Goal: Navigation & Orientation: Find specific page/section

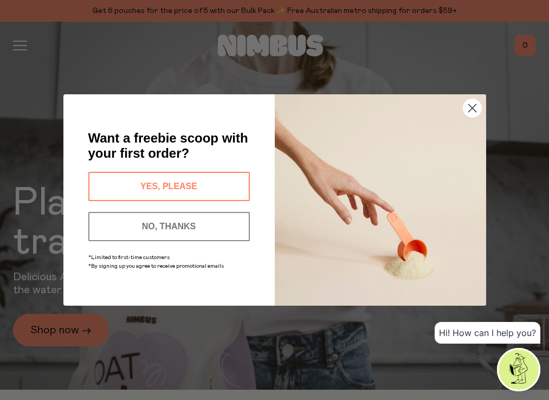
click at [472, 109] on circle "Close dialog" at bounding box center [471, 108] width 18 height 18
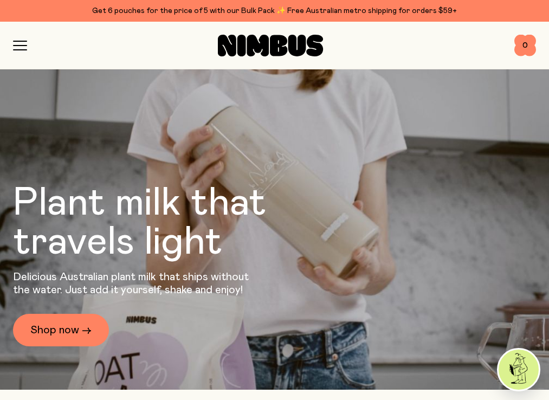
click at [22, 47] on icon "button" at bounding box center [20, 46] width 14 height 10
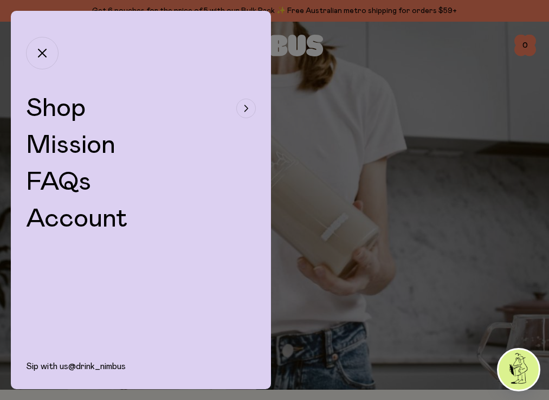
click at [73, 106] on span "Shop" at bounding box center [56, 108] width 60 height 26
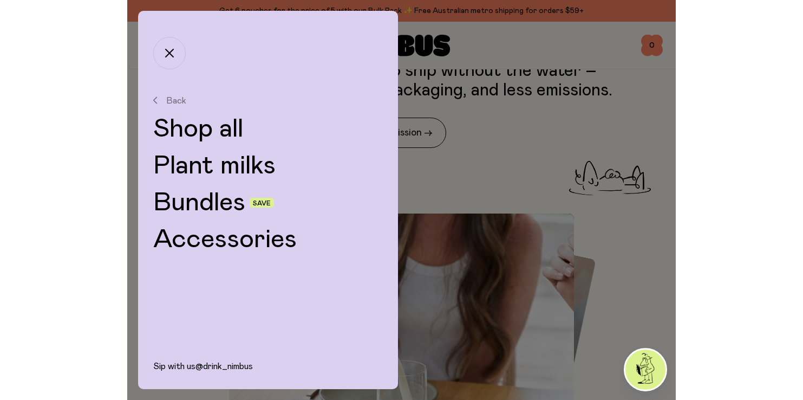
scroll to position [420, 0]
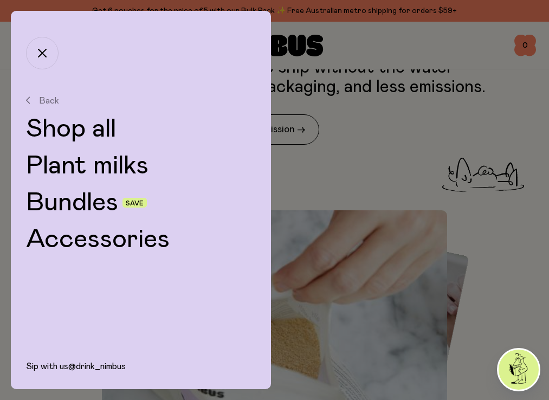
click at [47, 98] on span "Back" at bounding box center [49, 100] width 20 height 10
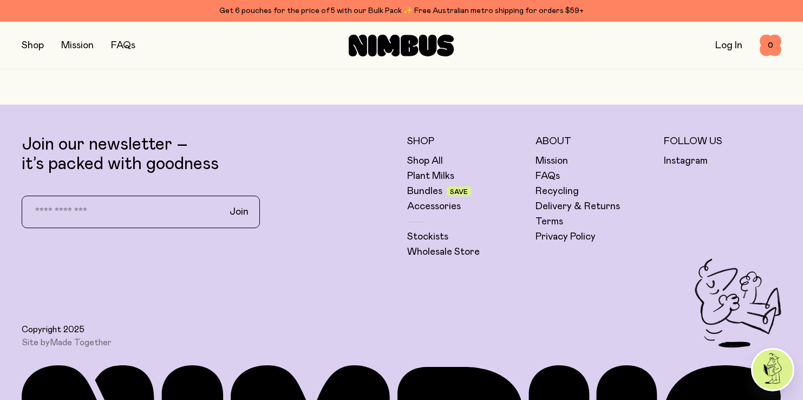
scroll to position [3015, 0]
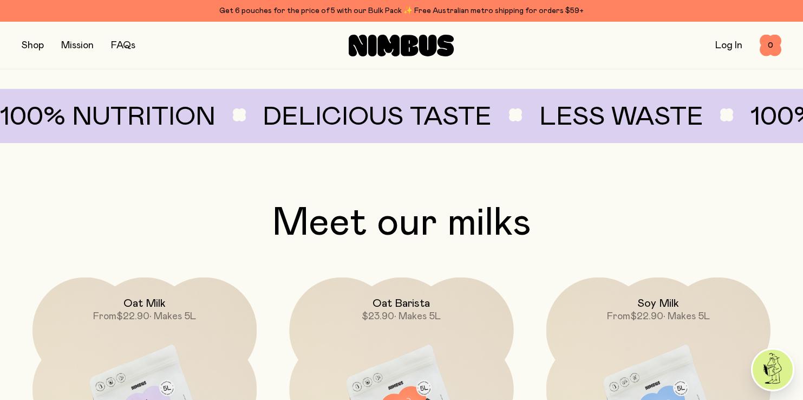
scroll to position [719, 0]
click at [37, 46] on button "button" at bounding box center [33, 45] width 22 height 15
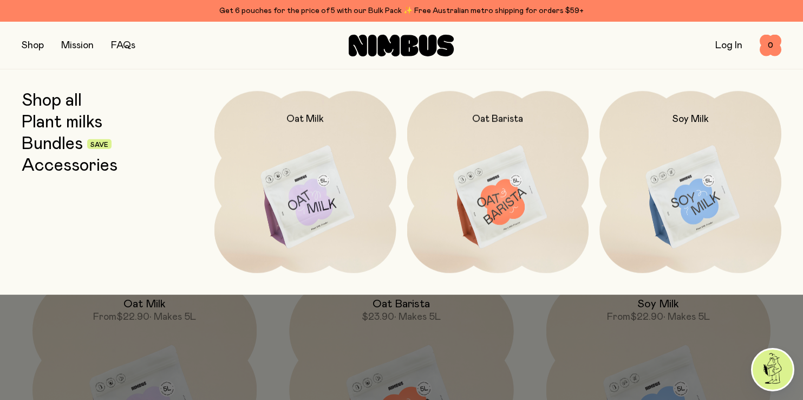
click at [64, 146] on link "Bundles" at bounding box center [52, 143] width 61 height 19
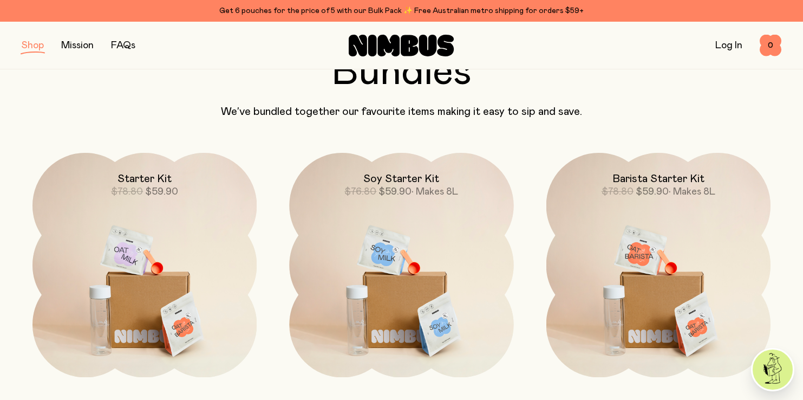
scroll to position [25, 0]
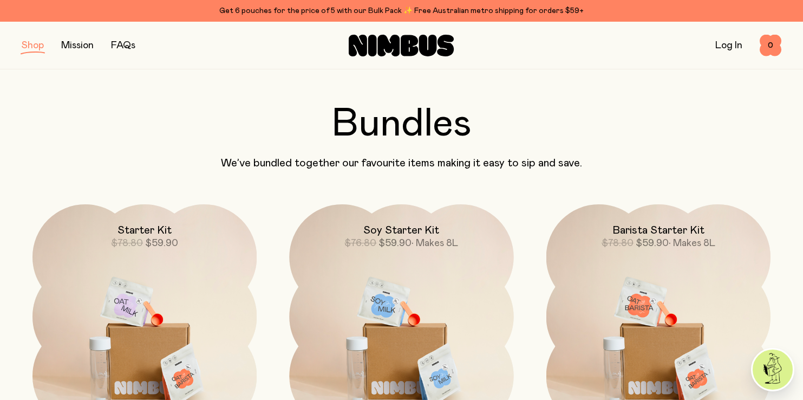
click at [34, 43] on button "button" at bounding box center [33, 45] width 22 height 15
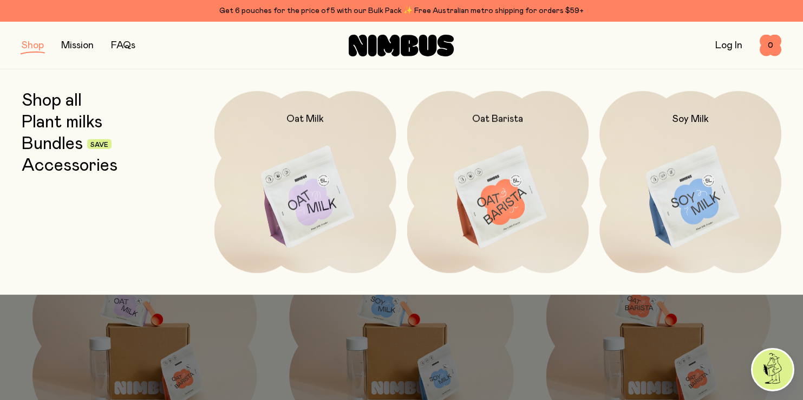
click at [57, 166] on link "Accessories" at bounding box center [70, 165] width 96 height 19
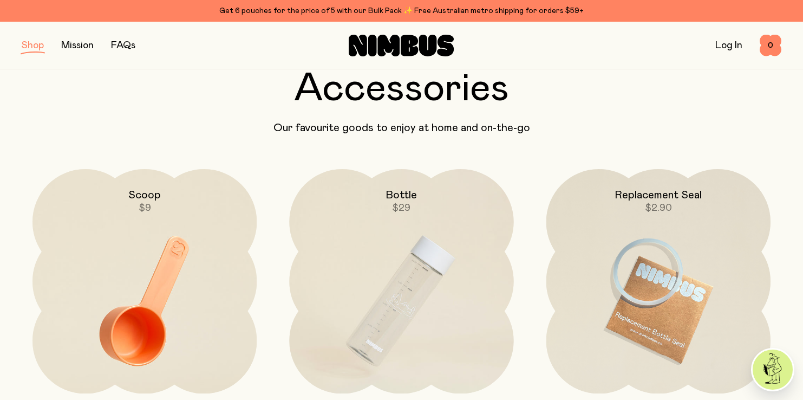
scroll to position [60, 0]
click at [35, 45] on button "button" at bounding box center [33, 45] width 22 height 15
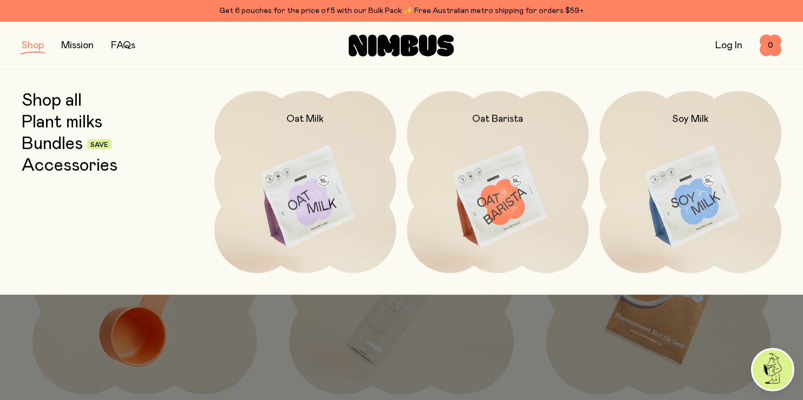
click at [58, 102] on link "Shop all" at bounding box center [52, 100] width 60 height 19
